Goal: Information Seeking & Learning: Learn about a topic

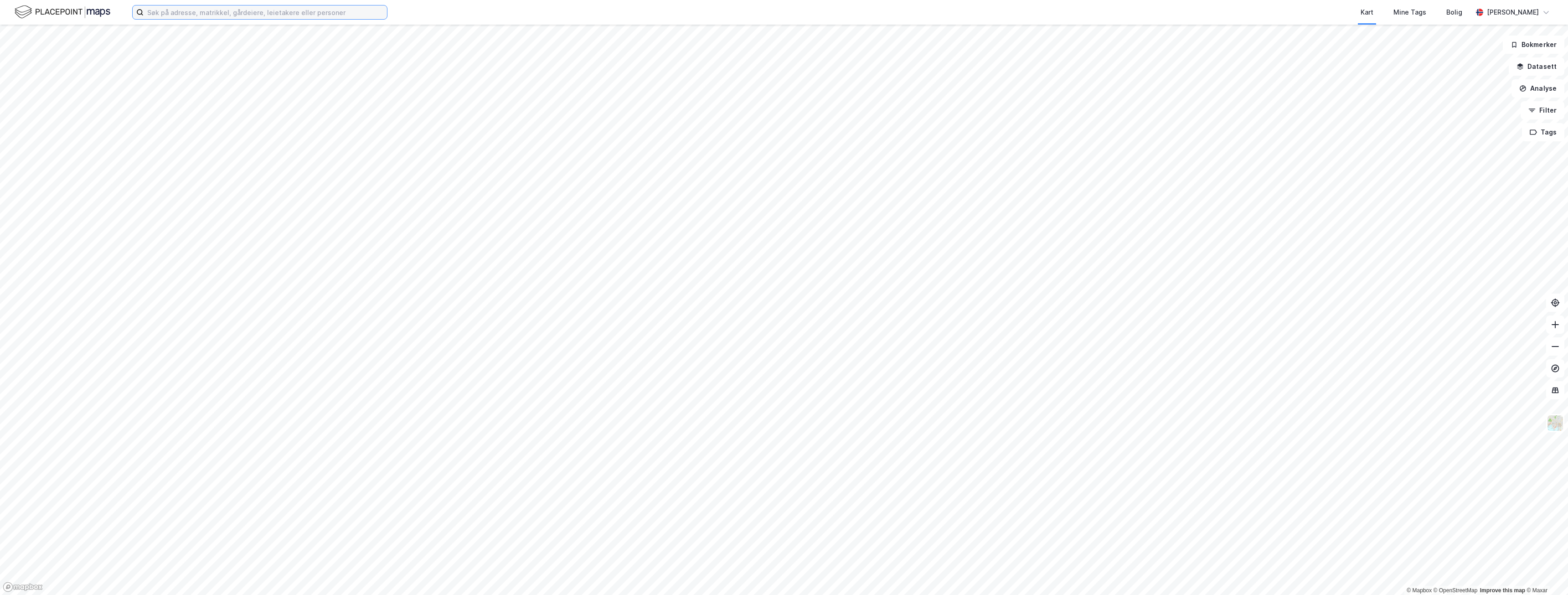
click at [290, 14] on input at bounding box center [266, 12] width 244 height 14
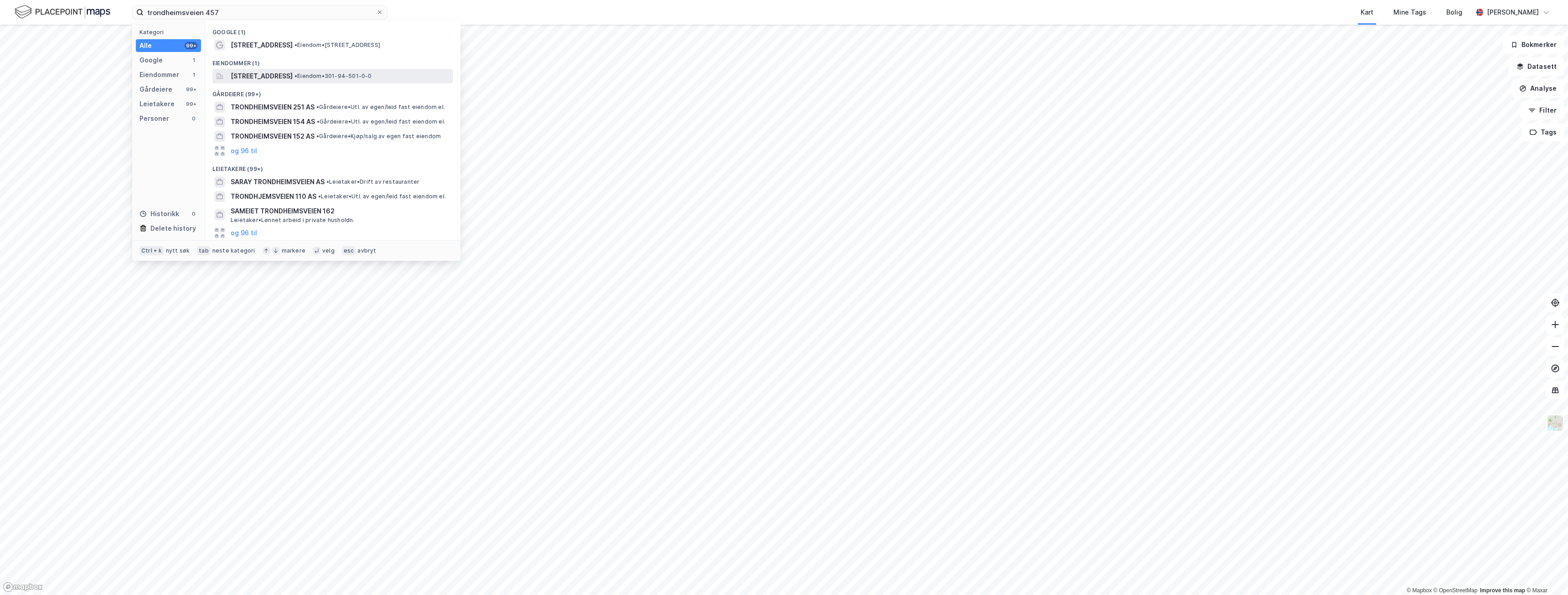
click at [286, 73] on span "[STREET_ADDRESS]" at bounding box center [262, 76] width 62 height 11
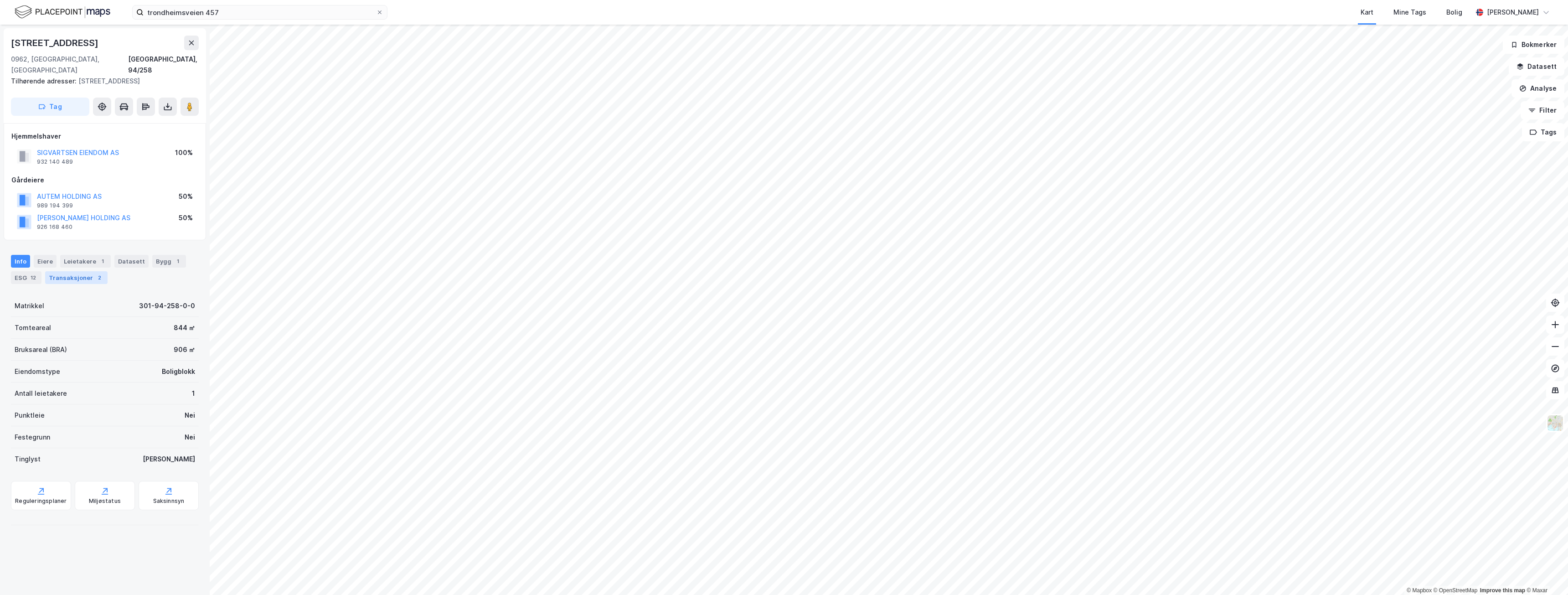
click at [50, 272] on div "Transaksjoner 2" at bounding box center [76, 278] width 62 height 13
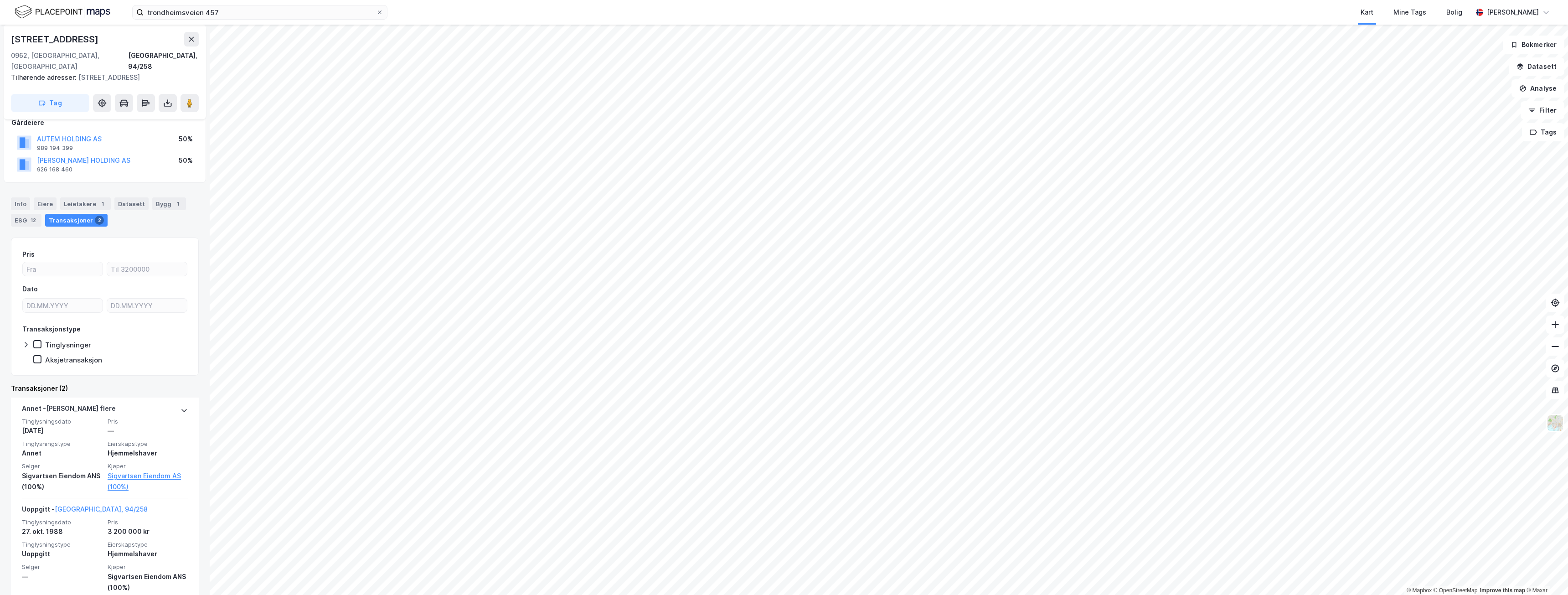
scroll to position [61, 0]
click at [244, 11] on input "trondheimsveien 457" at bounding box center [260, 12] width 233 height 14
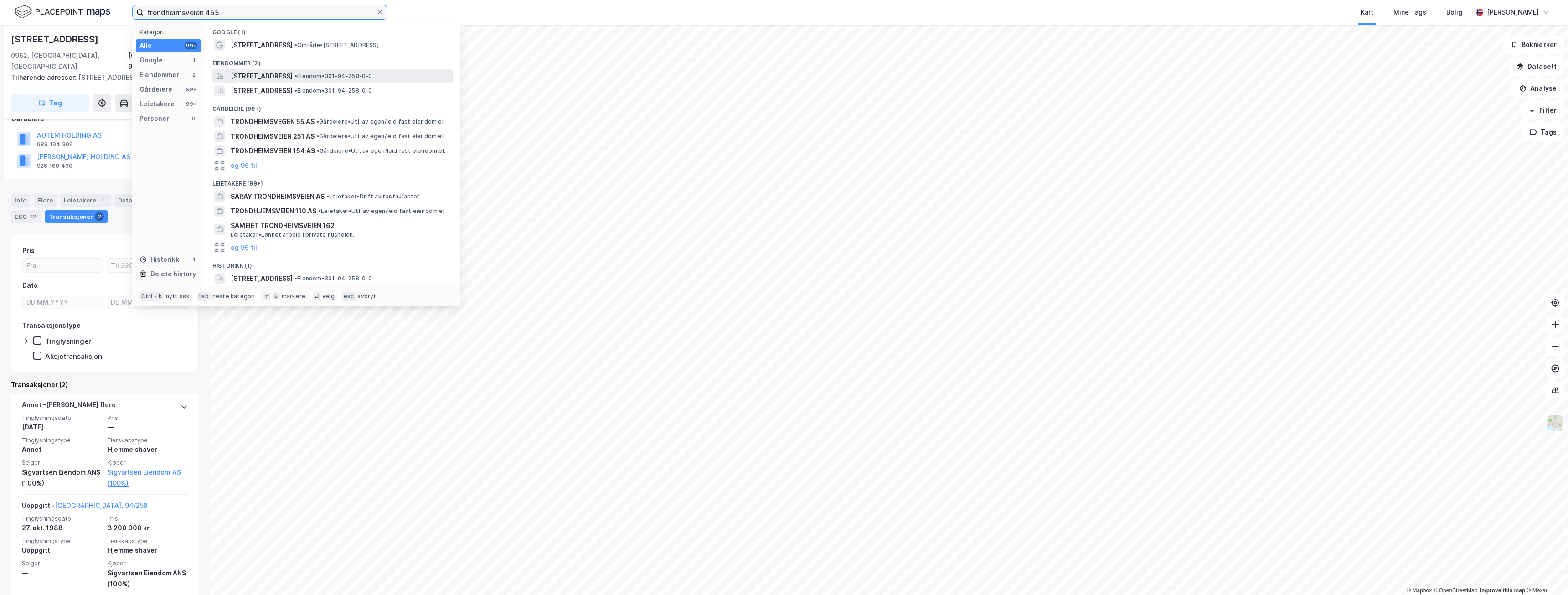
type input "trondheimsveien 455"
click at [271, 79] on span "[STREET_ADDRESS]" at bounding box center [262, 76] width 62 height 11
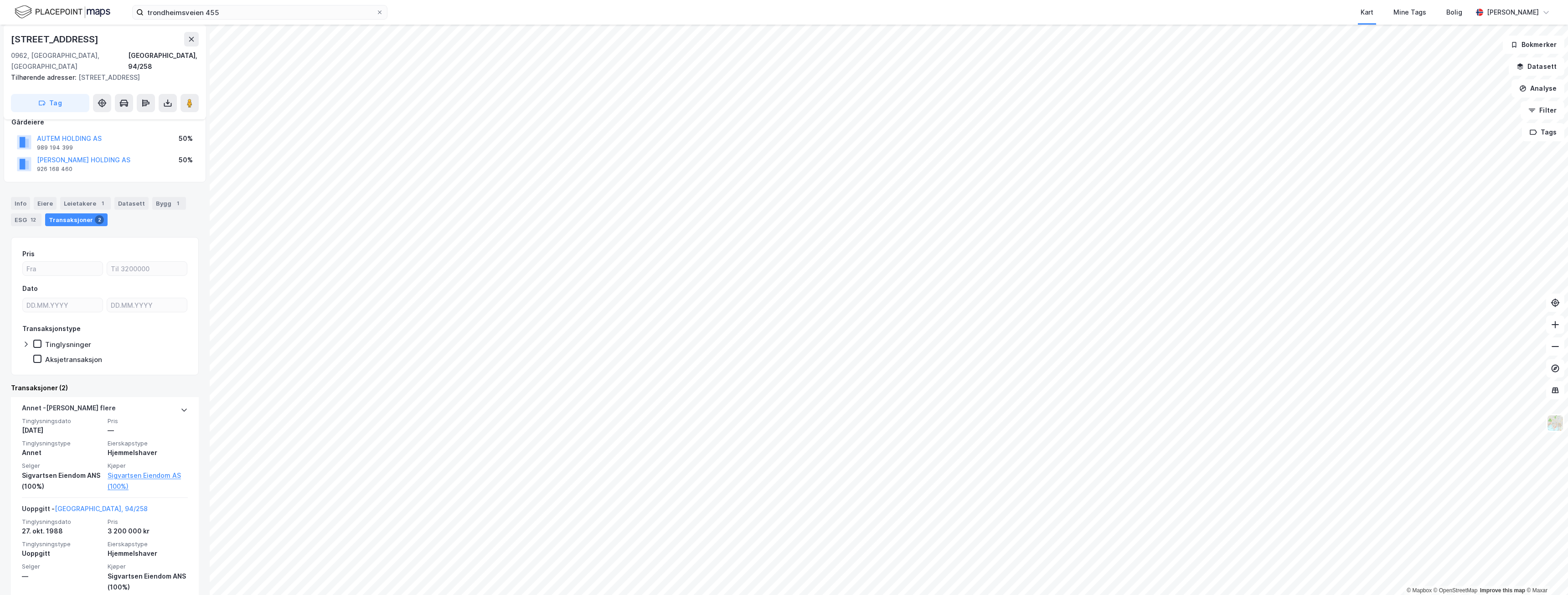
scroll to position [61, 0]
